Goal: Find specific page/section: Find specific page/section

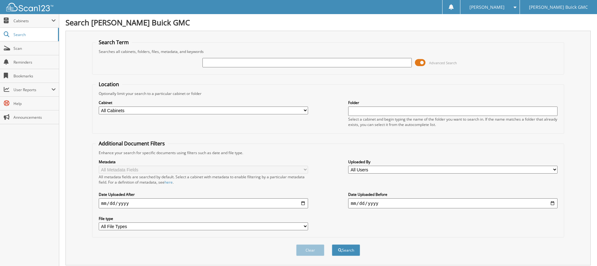
click at [241, 60] on input "text" at bounding box center [306, 62] width 209 height 9
type input "[PERSON_NAME]"
click at [332, 244] on button "Search" at bounding box center [346, 250] width 28 height 12
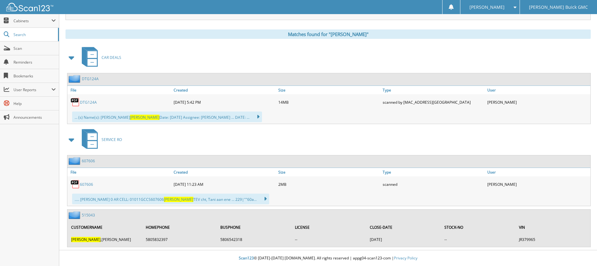
scroll to position [246, 0]
click at [88, 103] on link "DTG124A" at bounding box center [88, 102] width 17 height 5
click at [339, 73] on div "CAR DEALS DTG124A File Created ..." at bounding box center [328, 146] width 525 height 202
